Goal: Check status: Check status

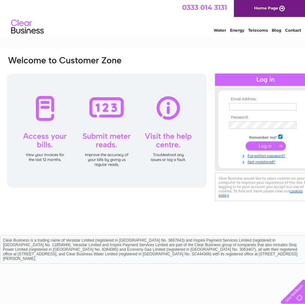
type input "accounts@metrol.co.uk"
click at [257, 145] on input "submit" at bounding box center [266, 145] width 40 height 9
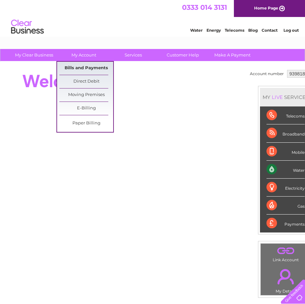
click at [95, 71] on link "Bills and Payments" at bounding box center [86, 68] width 54 height 13
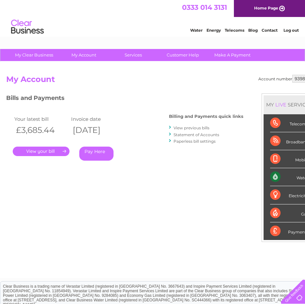
click at [52, 151] on link "." at bounding box center [41, 151] width 57 height 9
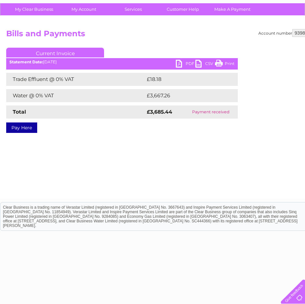
scroll to position [57, 0]
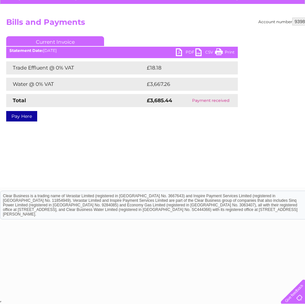
click at [130, 145] on div "Account number 939818 Bills and Payments Current Invoice PDF CSV Print £18.18" at bounding box center [161, 96] width 323 height 183
click at [142, 137] on div "Account number 939818 Bills and Payments Current Invoice PDF CSV Print £18.18" at bounding box center [161, 96] width 323 height 183
